Goal: Task Accomplishment & Management: Manage account settings

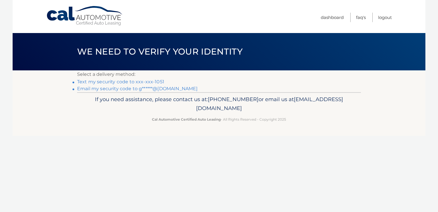
click at [123, 82] on link "Text my security code to xxx-xxx-1051" at bounding box center [120, 81] width 87 height 5
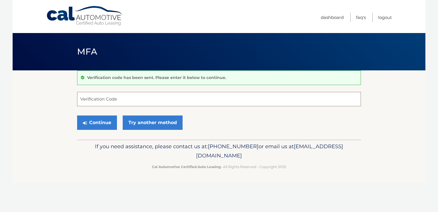
click at [111, 99] on input "Verification Code" at bounding box center [219, 99] width 284 height 14
click at [89, 99] on input "Verification Code" at bounding box center [219, 99] width 284 height 14
type input "950285"
click at [94, 121] on button "Continue" at bounding box center [97, 122] width 40 height 14
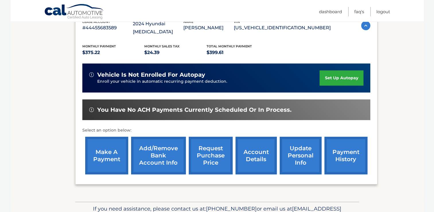
scroll to position [114, 0]
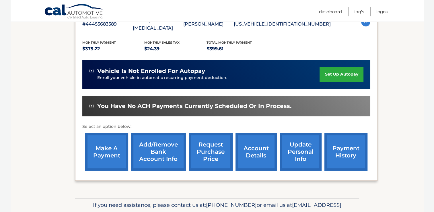
click at [105, 143] on link "make a payment" at bounding box center [106, 152] width 43 height 38
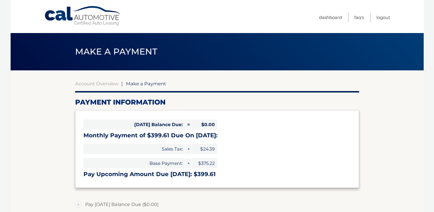
select select "YzMzOTk3YzEtZDNkYy00ZWZjLWE2M2UtZmFjZThmMmQxMzhh"
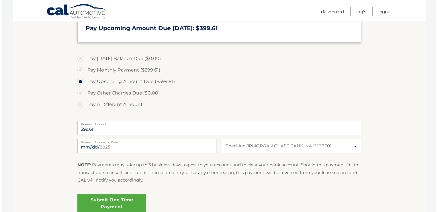
scroll to position [148, 0]
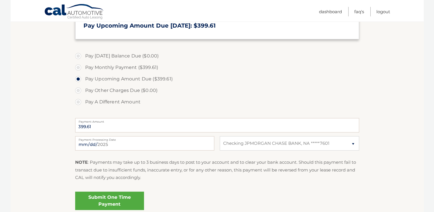
click at [114, 198] on link "Submit One Time Payment" at bounding box center [109, 200] width 69 height 18
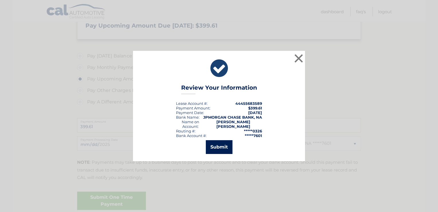
click at [215, 142] on button "Submit" at bounding box center [219, 147] width 27 height 14
